Goal: Find specific page/section: Find specific page/section

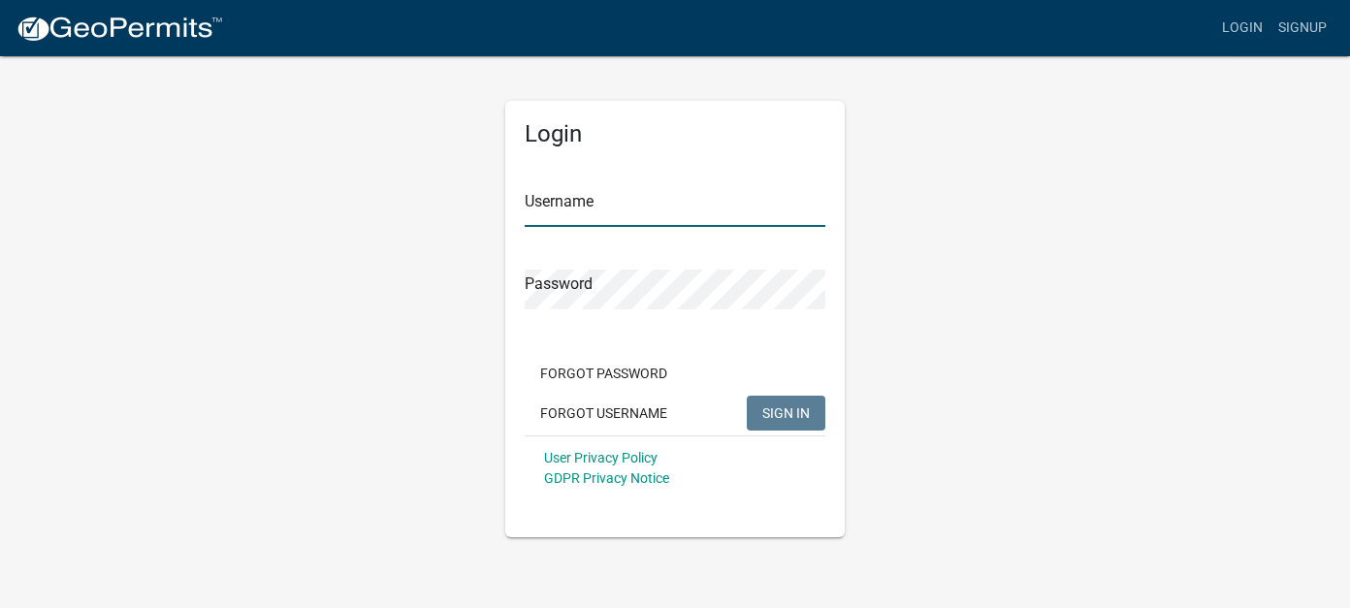
type input "[PERSON_NAME]"
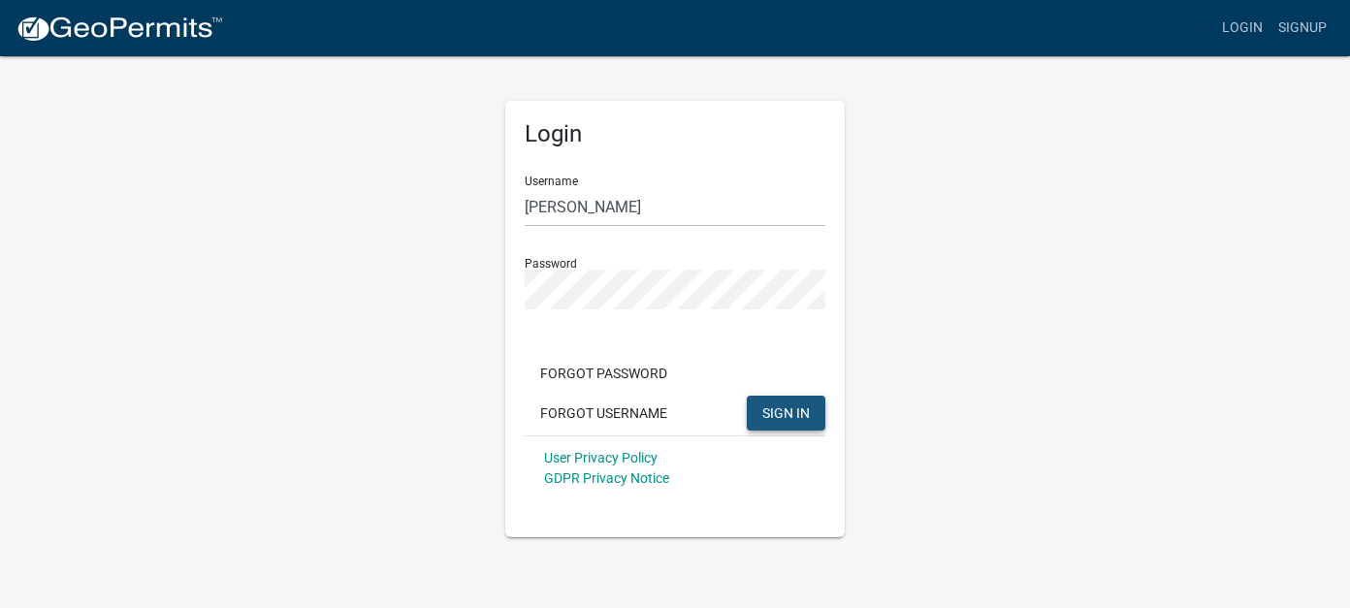
click at [797, 413] on span "SIGN IN" at bounding box center [786, 413] width 48 height 16
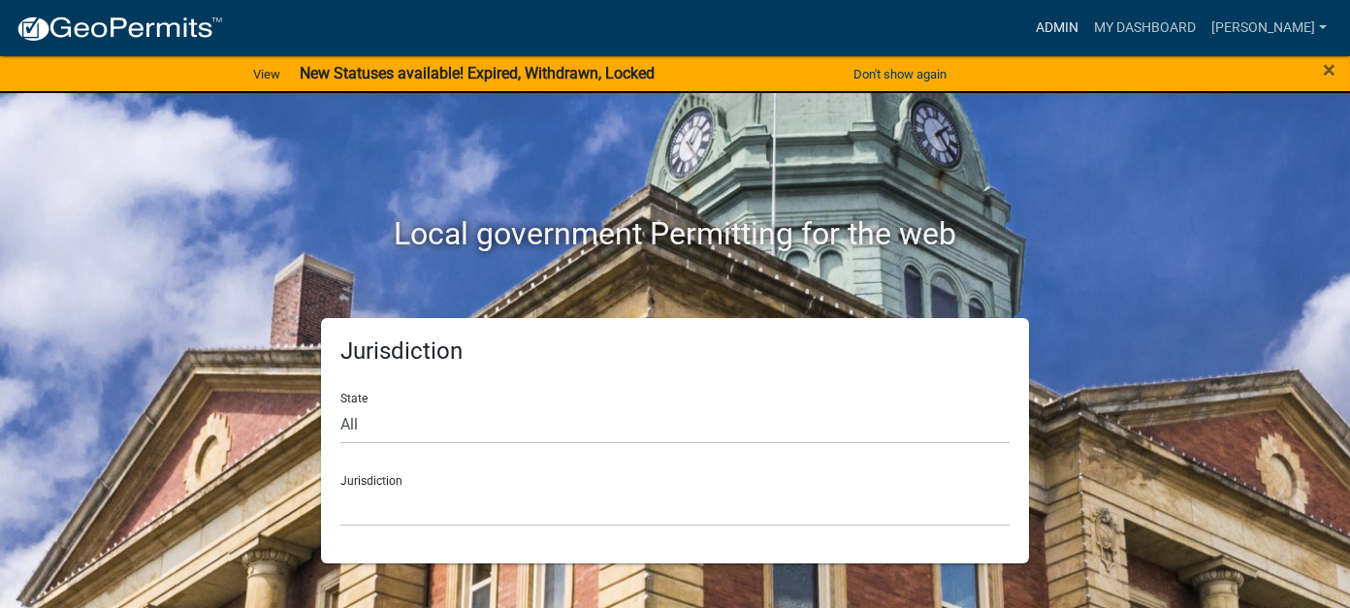
click at [1086, 26] on link "Admin" at bounding box center [1057, 28] width 58 height 37
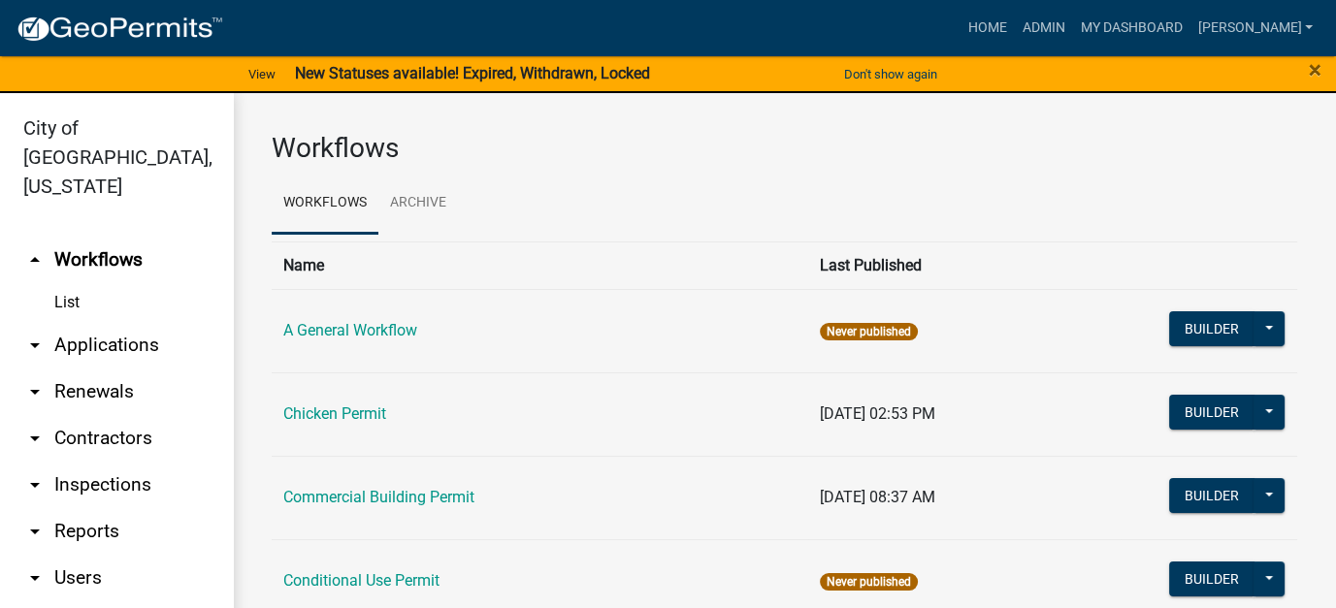
click at [67, 283] on link "List" at bounding box center [116, 302] width 233 height 39
click at [76, 322] on link "arrow_drop_down Applications" at bounding box center [116, 345] width 233 height 47
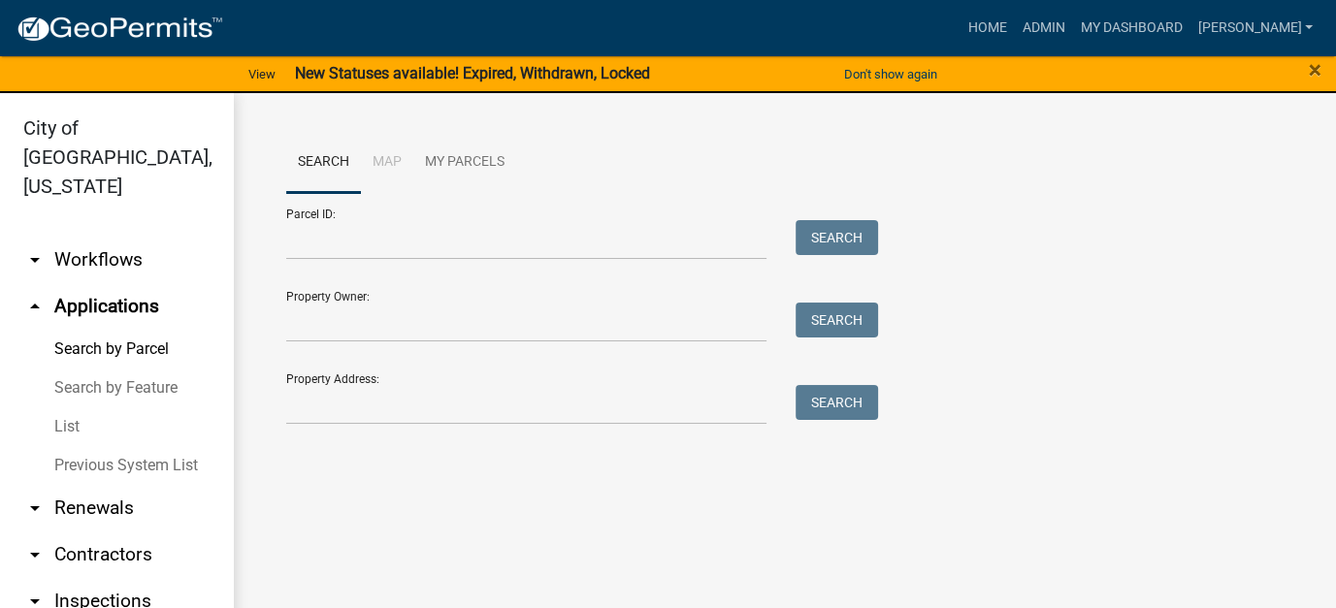
click at [74, 407] on link "List" at bounding box center [116, 426] width 233 height 39
